Goal: Transaction & Acquisition: Obtain resource

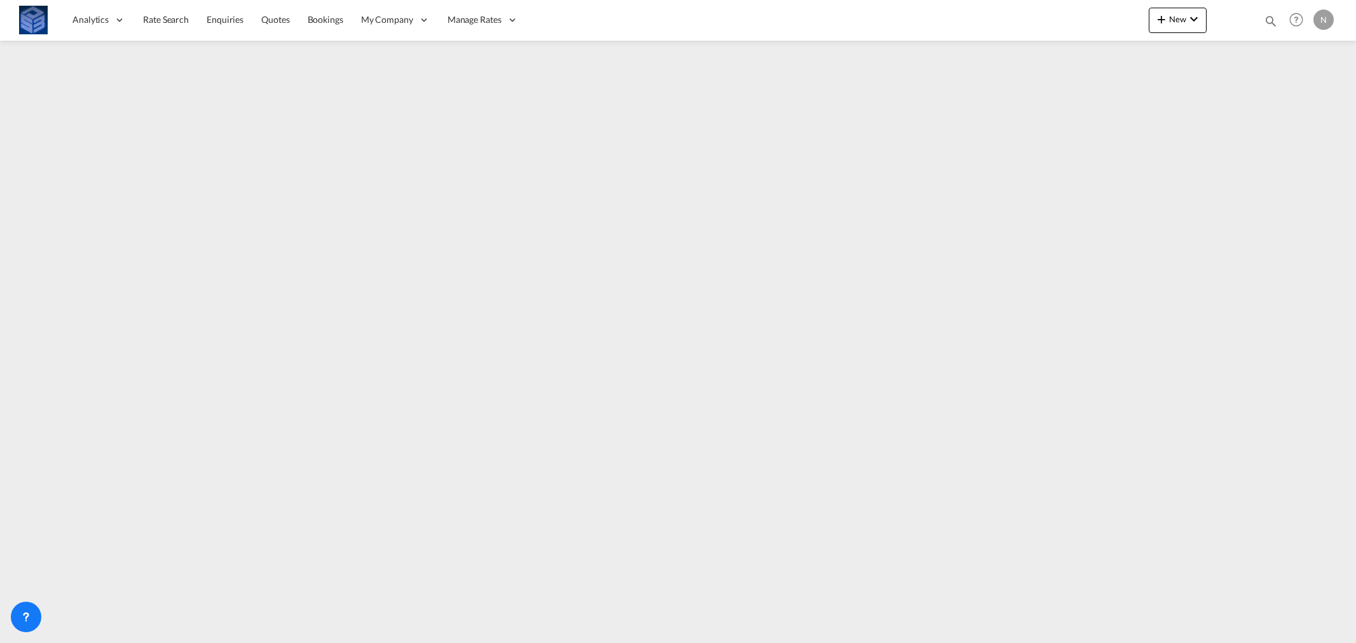
click at [27, 15] on img at bounding box center [33, 20] width 29 height 29
click at [164, 18] on span "Rate Search" at bounding box center [166, 19] width 46 height 11
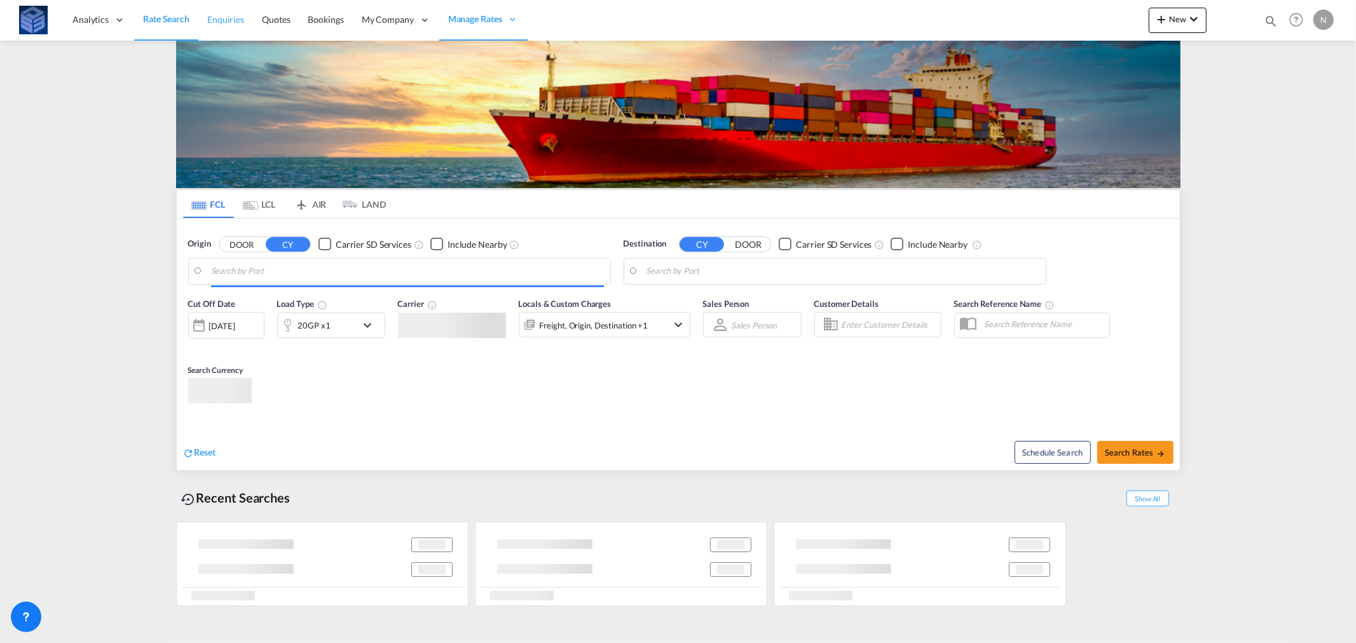
type input "[GEOGRAPHIC_DATA], [GEOGRAPHIC_DATA]"
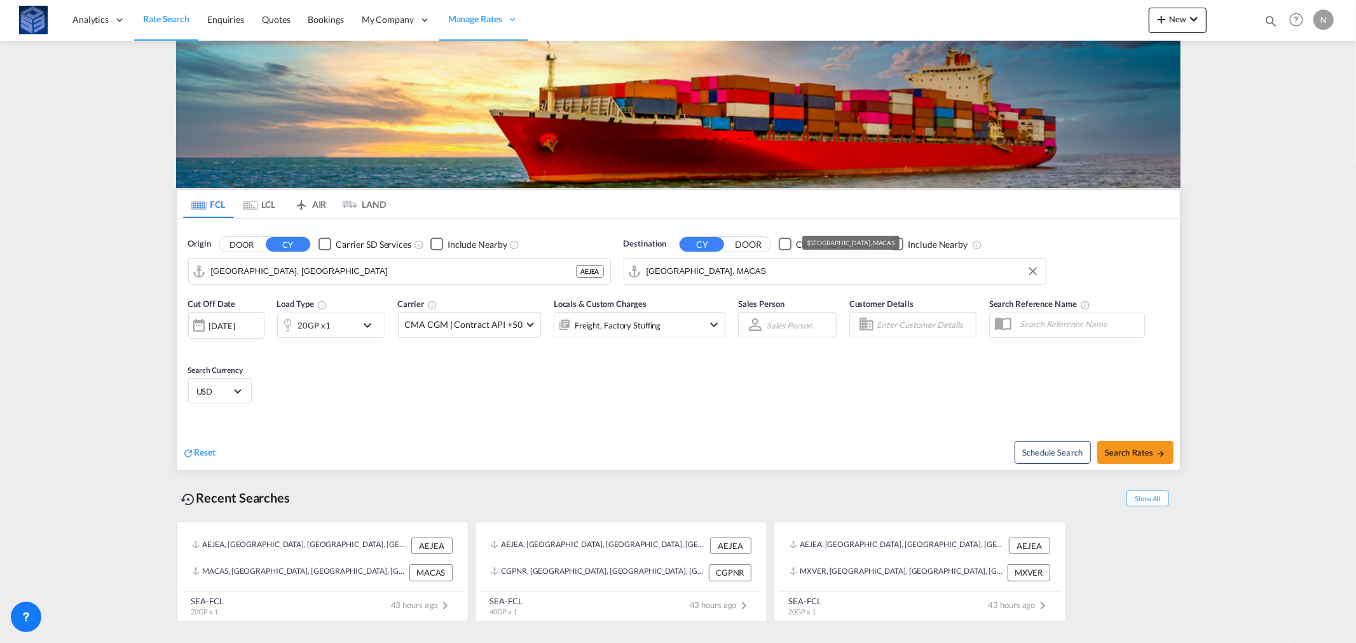
click at [702, 273] on input "[GEOGRAPHIC_DATA], MACAS" at bounding box center [842, 271] width 393 height 19
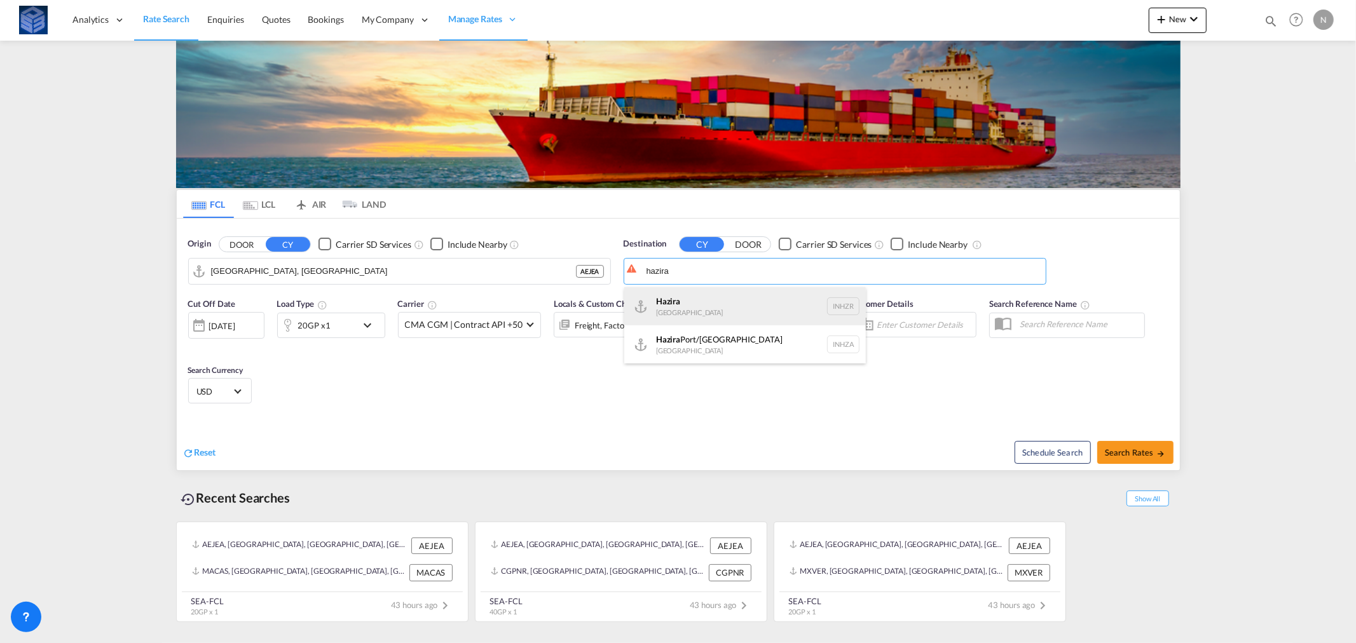
click at [725, 300] on div "Hazira [GEOGRAPHIC_DATA] INHZR" at bounding box center [745, 306] width 242 height 38
type input "Hazira, INHZR"
click at [334, 322] on div "20GP x1" at bounding box center [317, 325] width 79 height 25
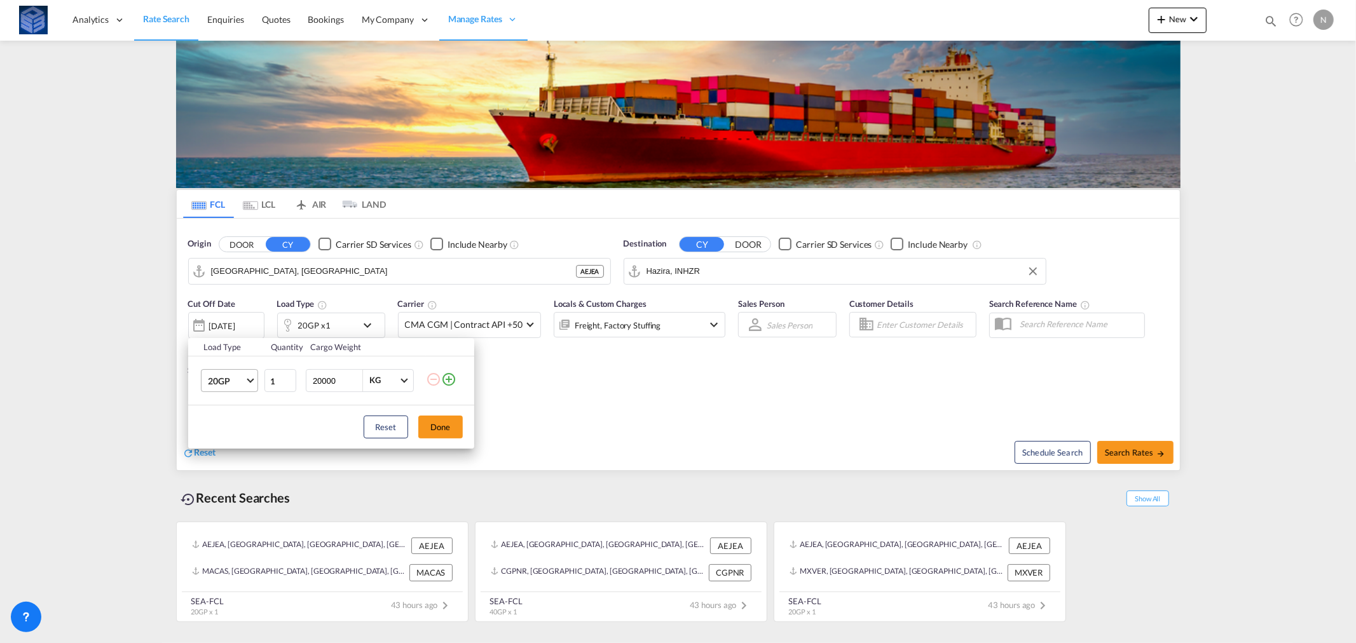
click at [250, 385] on md-select-value "20GP" at bounding box center [232, 381] width 51 height 22
click at [229, 491] on md-option "40OT" at bounding box center [240, 484] width 86 height 31
click at [440, 432] on button "Done" at bounding box center [440, 427] width 44 height 23
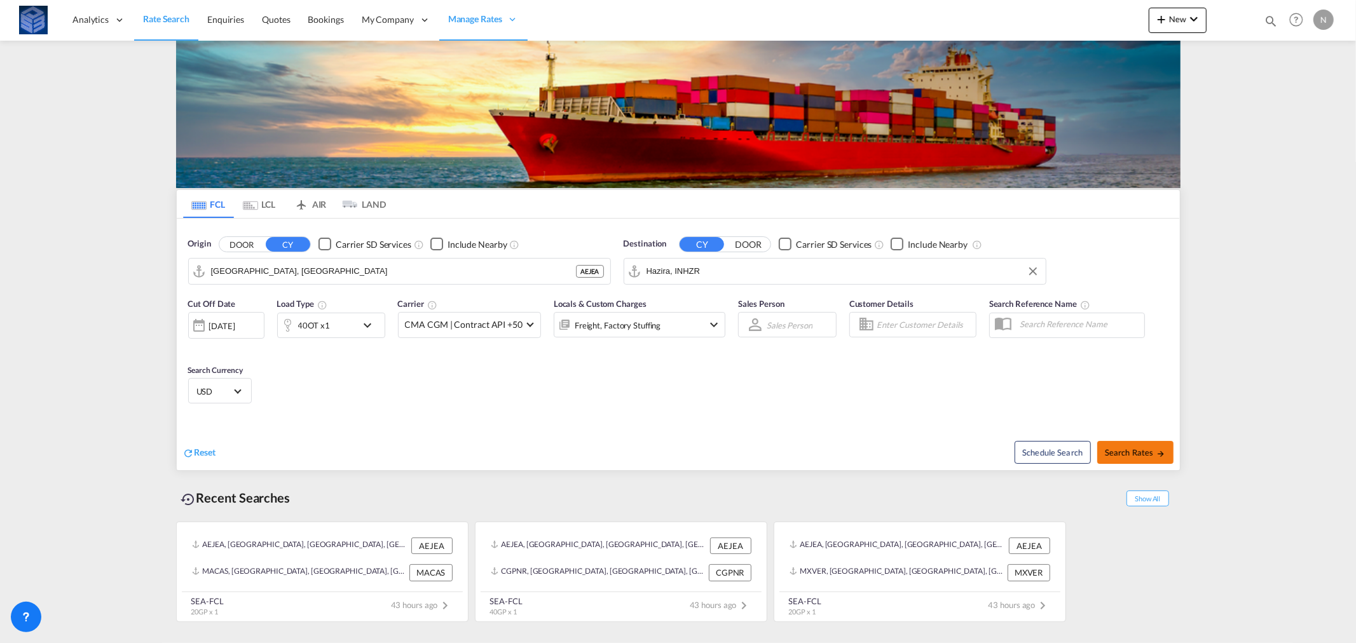
click at [1123, 456] on span "Search Rates" at bounding box center [1135, 452] width 61 height 10
type input "AEJEA to INHZR / [DATE]"
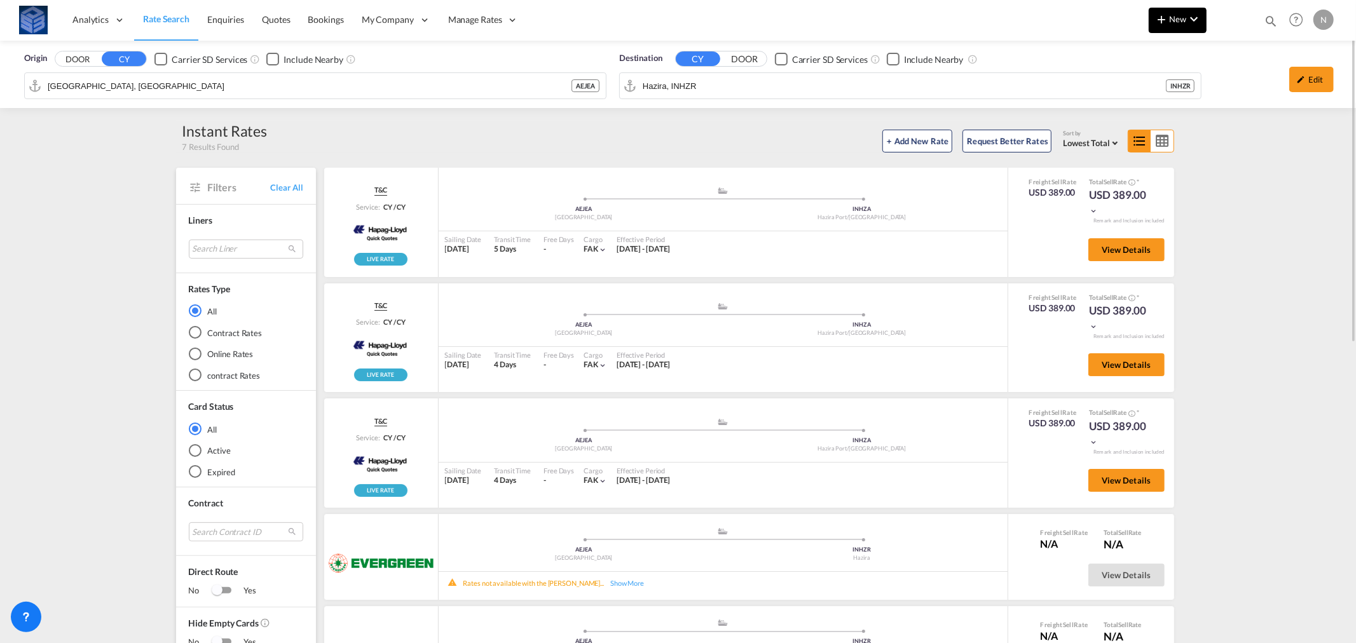
click at [1205, 13] on button "New" at bounding box center [1177, 20] width 58 height 25
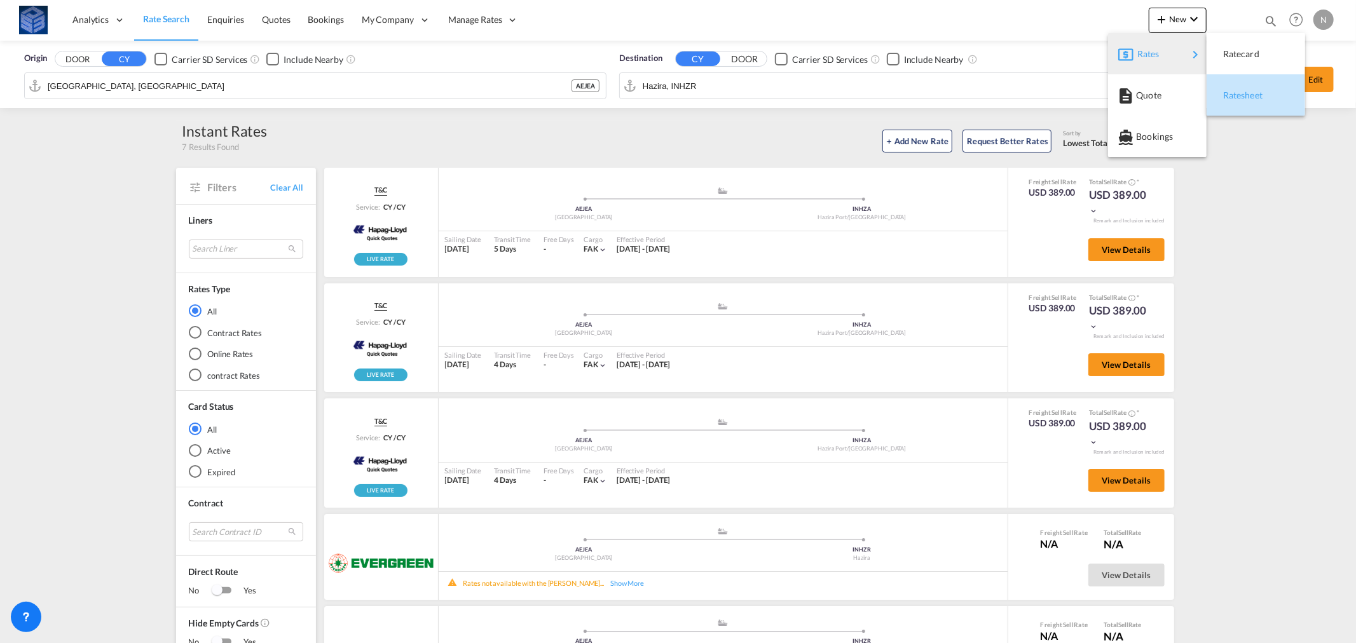
click at [1237, 92] on span "Ratesheet" at bounding box center [1230, 95] width 14 height 25
